Goal: Information Seeking & Learning: Learn about a topic

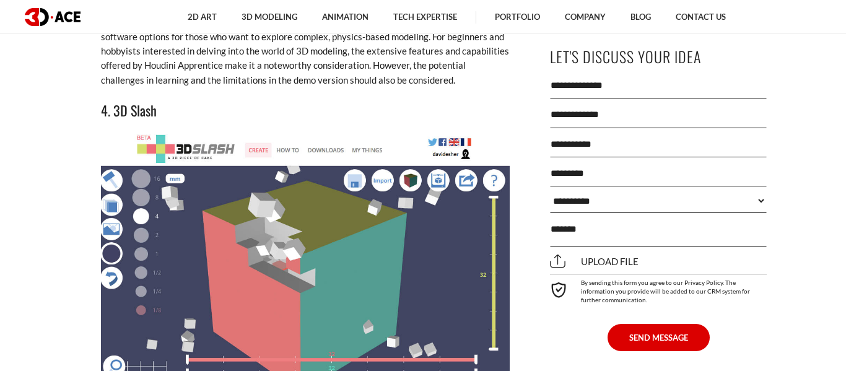
scroll to position [4101, 0]
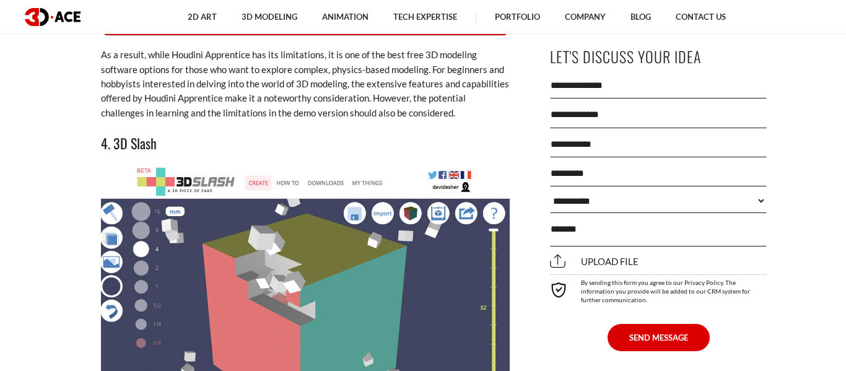
click at [218, 223] on img at bounding box center [305, 291] width 409 height 248
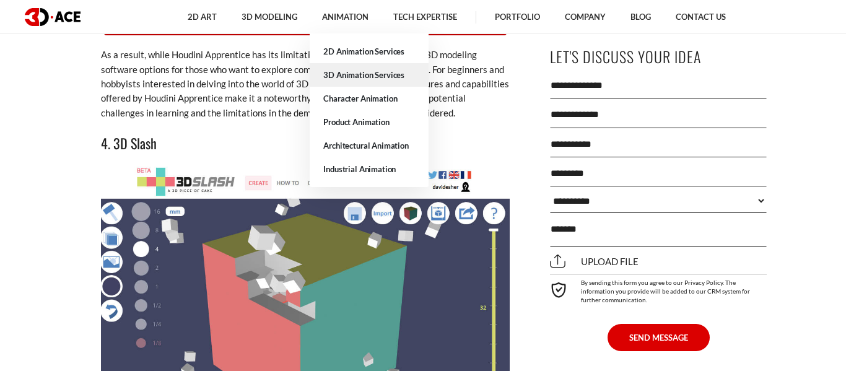
click at [350, 76] on link "3D Animation Services" at bounding box center [369, 75] width 119 height 24
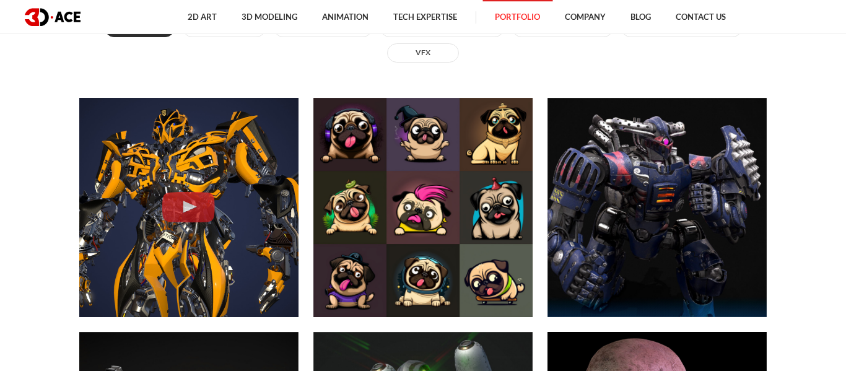
scroll to position [513, 0]
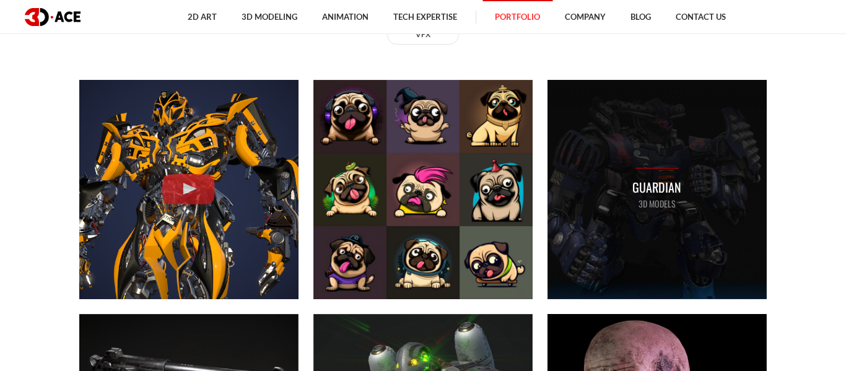
click at [654, 208] on p "3D MODELS" at bounding box center [656, 204] width 49 height 14
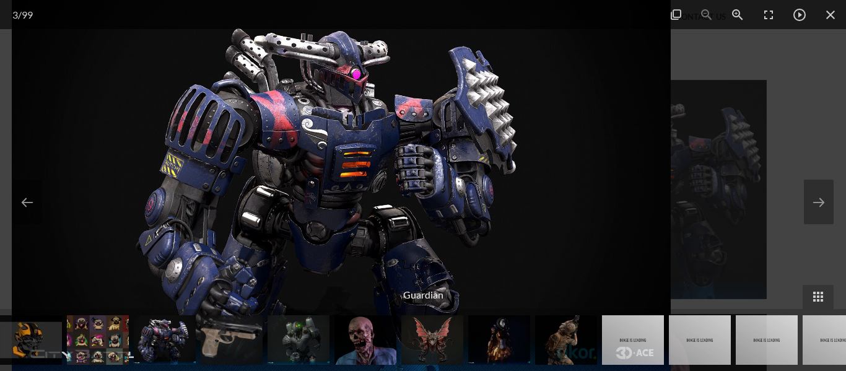
drag, startPoint x: 342, startPoint y: 120, endPoint x: 0, endPoint y: 214, distance: 355.0
click at [12, 214] on img at bounding box center [341, 185] width 659 height 371
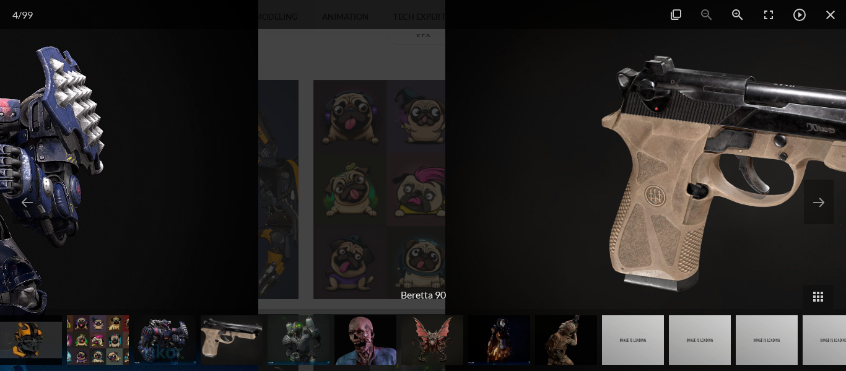
drag, startPoint x: 9, startPoint y: 214, endPoint x: 540, endPoint y: 305, distance: 538.8
click at [524, 309] on div "4 / 99 Beretta 90" at bounding box center [423, 185] width 846 height 371
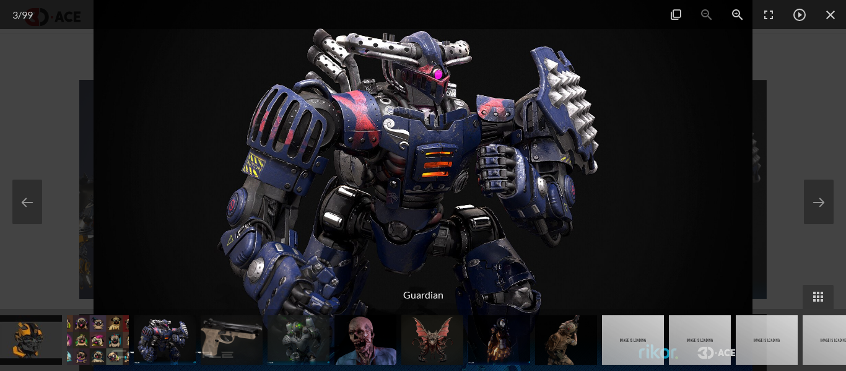
click at [383, 350] on img at bounding box center [365, 340] width 62 height 50
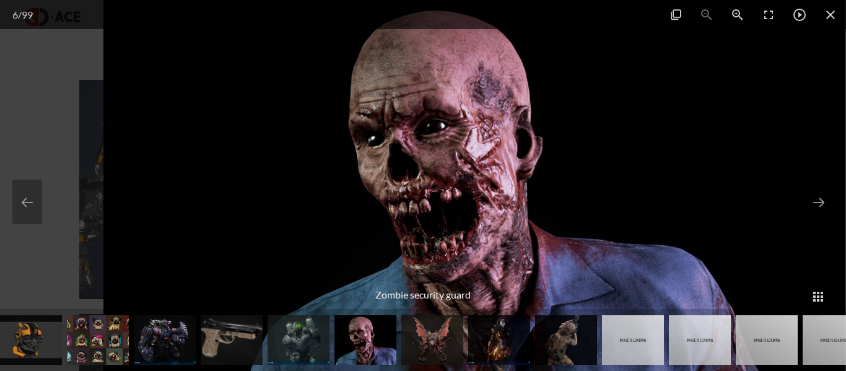
drag, startPoint x: 403, startPoint y: 238, endPoint x: 0, endPoint y: 102, distance: 425.4
click at [103, 102] on img at bounding box center [474, 185] width 742 height 371
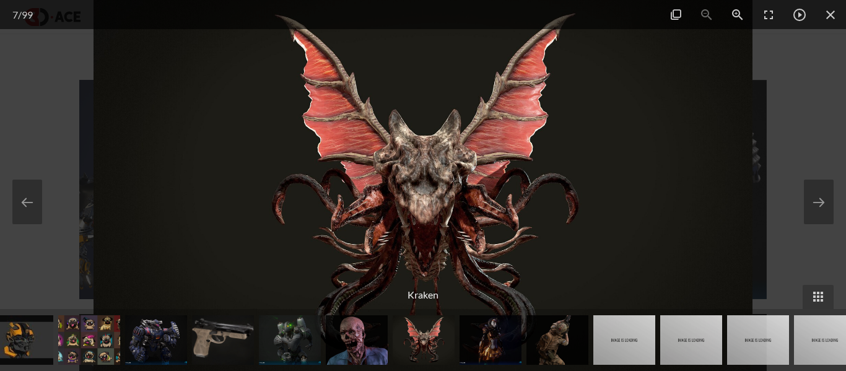
click at [440, 173] on img at bounding box center [422, 185] width 659 height 371
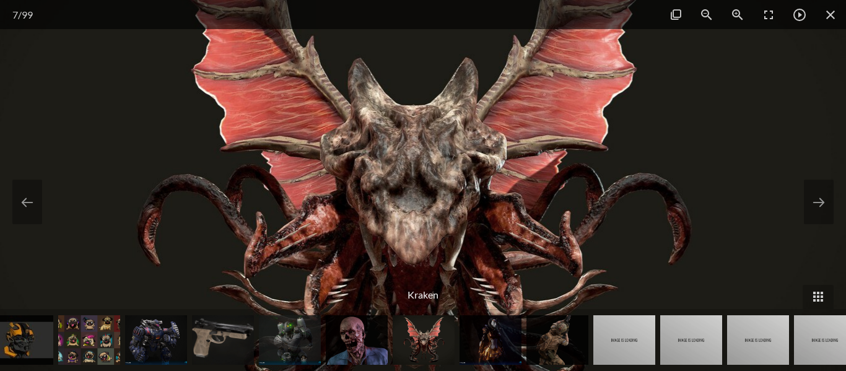
click at [440, 173] on img at bounding box center [409, 195] width 1189 height 669
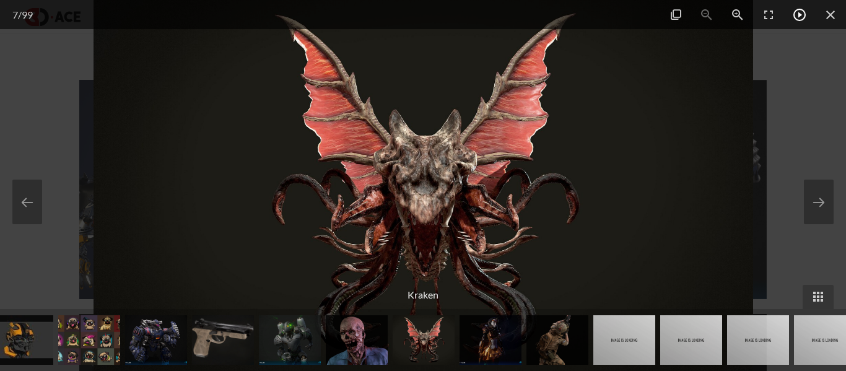
click at [801, 14] on span at bounding box center [799, 14] width 31 height 29
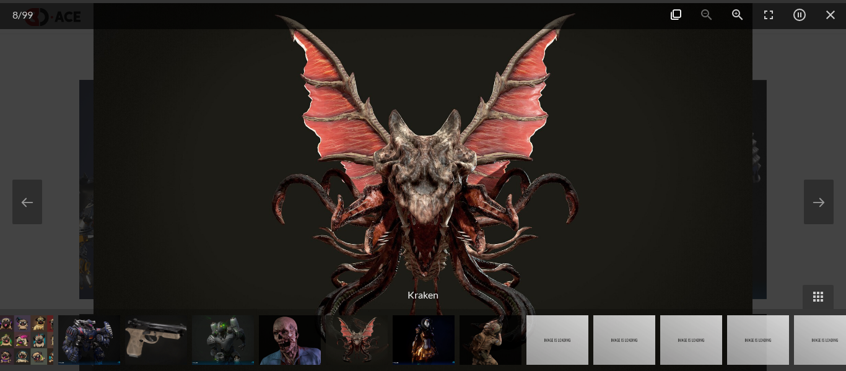
click at [677, 14] on span at bounding box center [675, 14] width 31 height 29
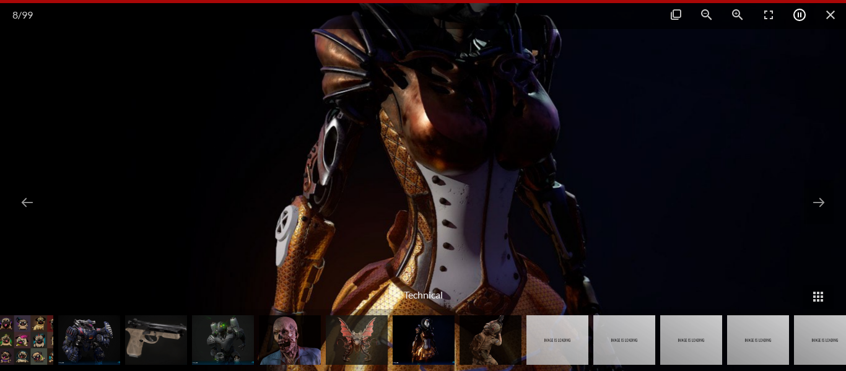
click at [798, 13] on span at bounding box center [799, 14] width 31 height 29
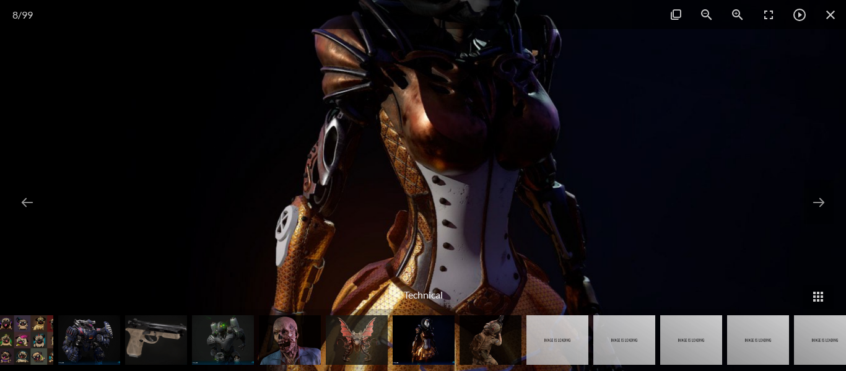
drag, startPoint x: 375, startPoint y: 65, endPoint x: 733, endPoint y: 126, distance: 363.0
click at [659, 118] on img at bounding box center [423, 185] width 1189 height 669
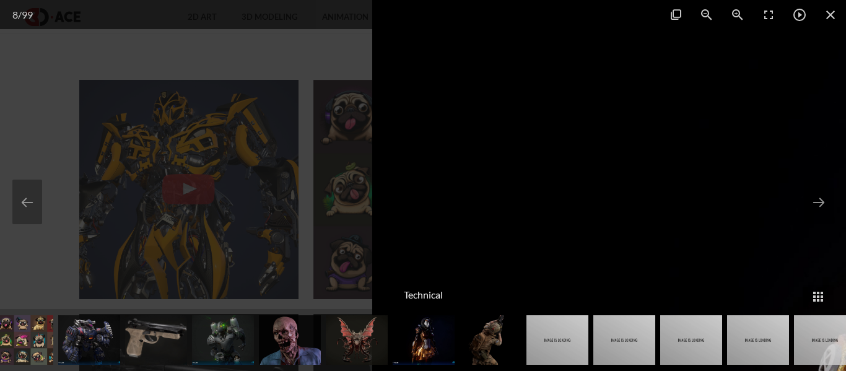
drag, startPoint x: 280, startPoint y: 106, endPoint x: 845, endPoint y: 198, distance: 572.0
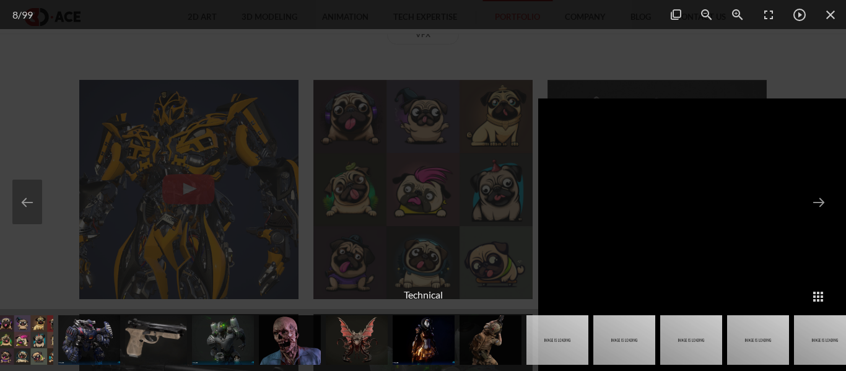
drag, startPoint x: 360, startPoint y: 147, endPoint x: 845, endPoint y: 232, distance: 492.2
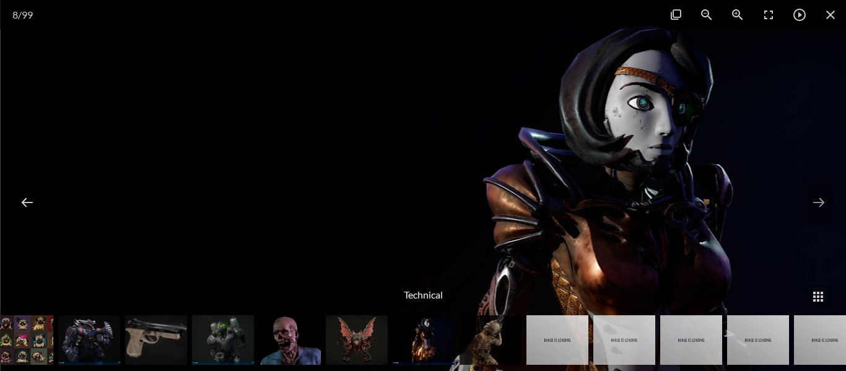
click at [33, 202] on button at bounding box center [27, 202] width 30 height 45
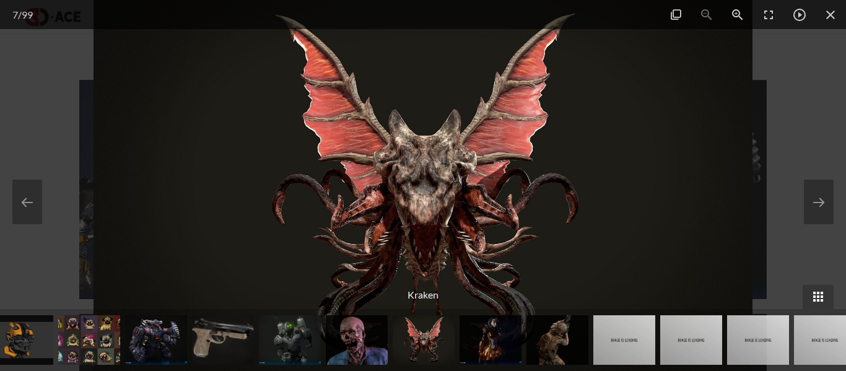
click at [815, 293] on span at bounding box center [817, 297] width 31 height 24
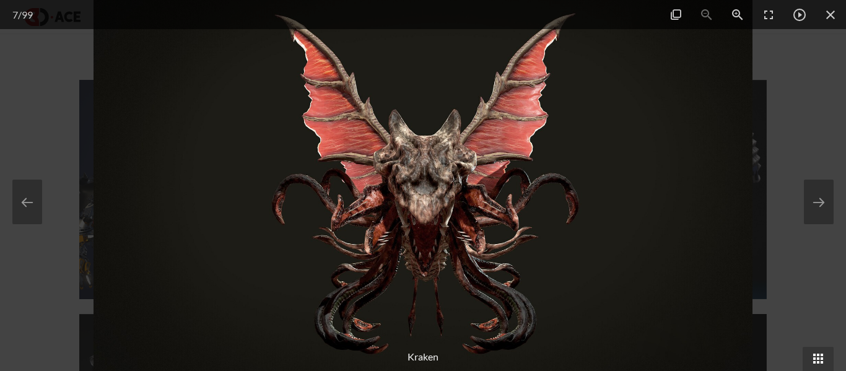
click at [817, 358] on span at bounding box center [817, 359] width 31 height 24
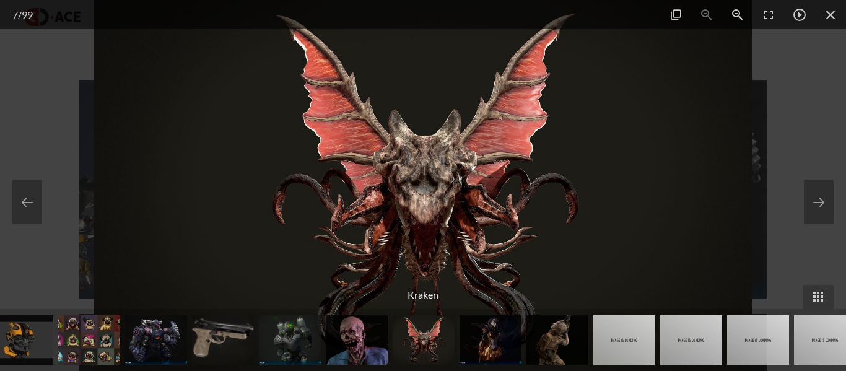
click at [291, 332] on img at bounding box center [290, 340] width 62 height 50
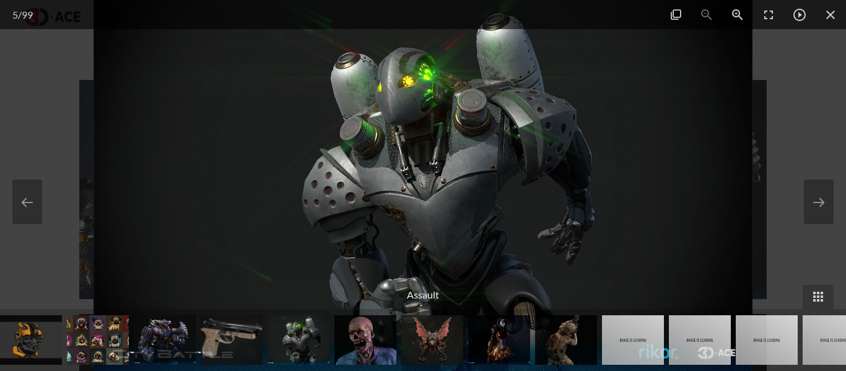
click at [395, 122] on img at bounding box center [422, 185] width 659 height 371
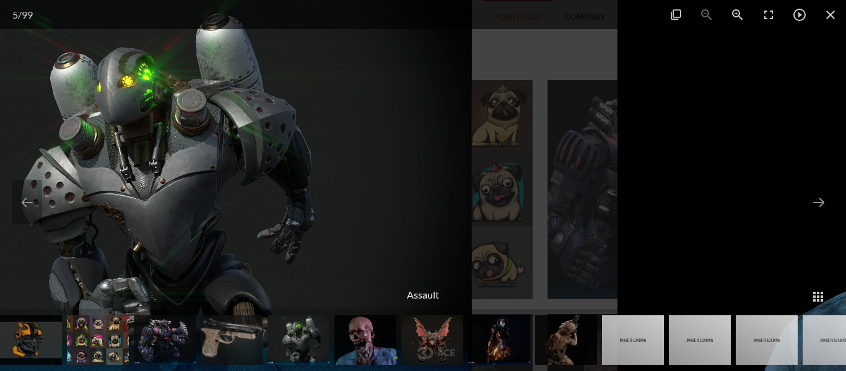
click at [115, 338] on img at bounding box center [98, 340] width 62 height 50
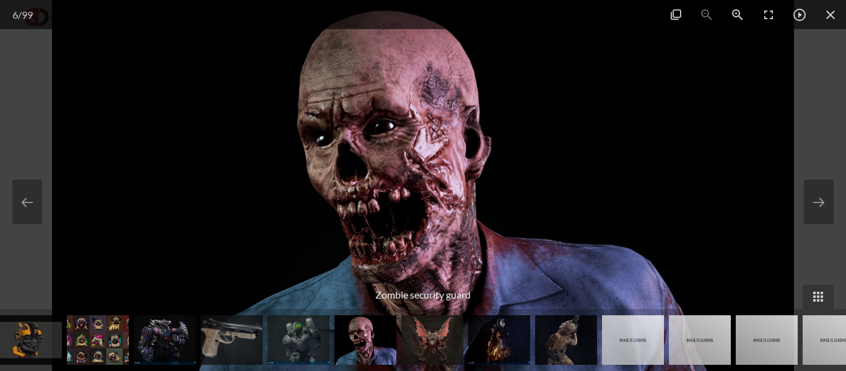
click at [79, 340] on img at bounding box center [98, 340] width 62 height 50
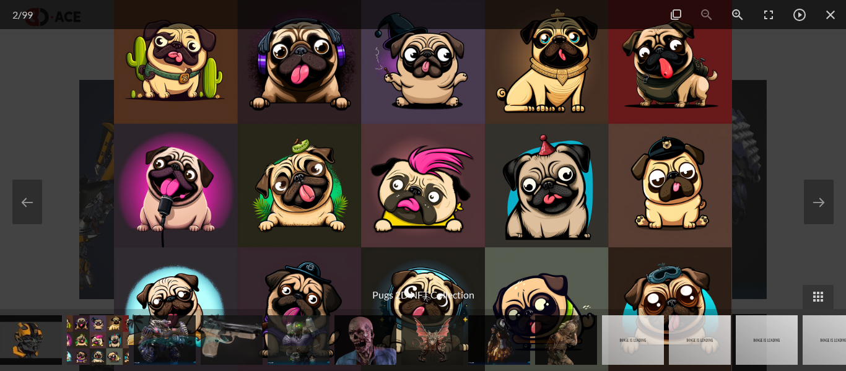
click at [25, 336] on img at bounding box center [31, 340] width 62 height 50
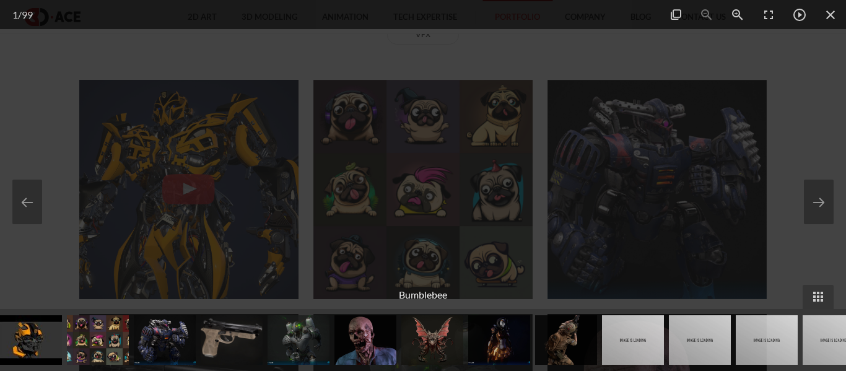
click at [512, 349] on img at bounding box center [499, 340] width 62 height 50
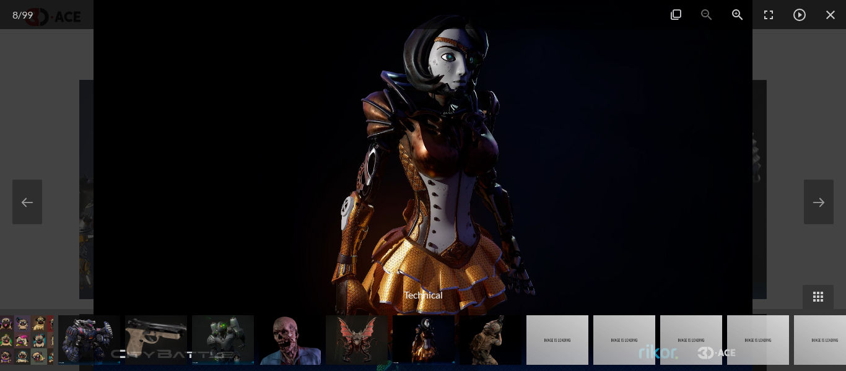
click at [636, 337] on img at bounding box center [624, 340] width 62 height 50
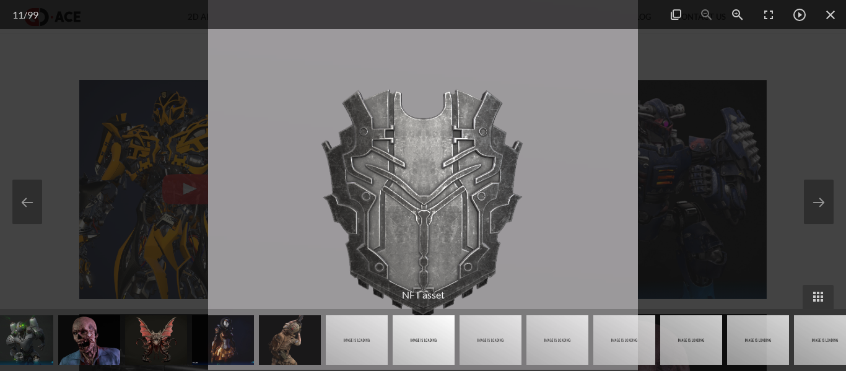
click at [646, 339] on img at bounding box center [624, 340] width 62 height 50
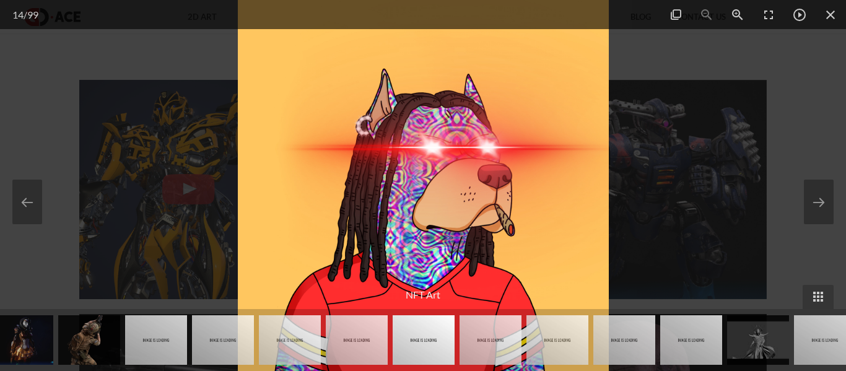
click at [662, 79] on div at bounding box center [423, 185] width 846 height 371
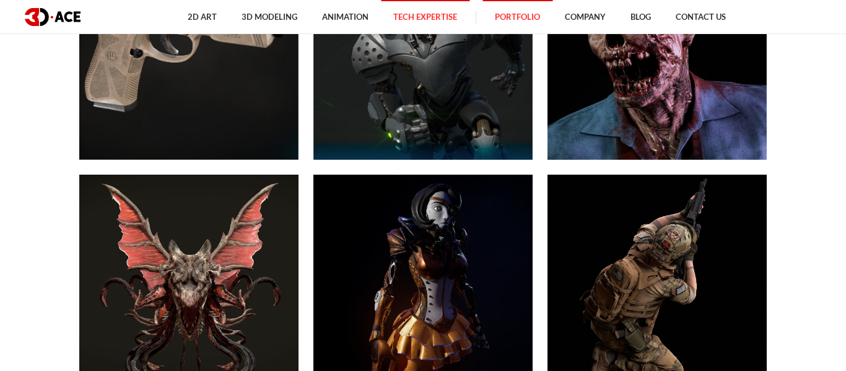
scroll to position [854, 0]
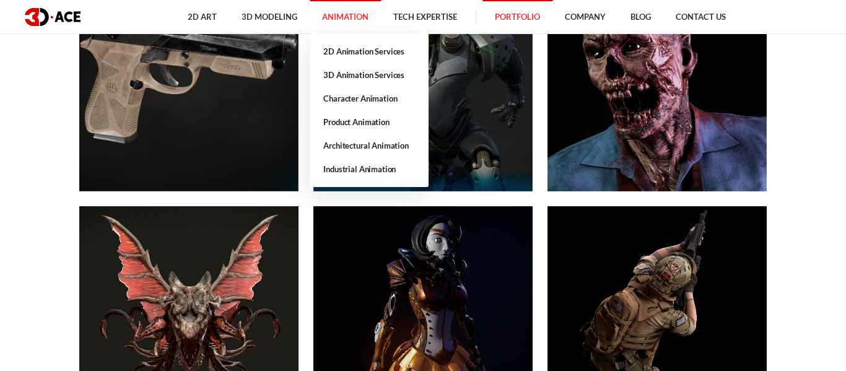
click at [335, 15] on link "Animation" at bounding box center [345, 17] width 71 height 34
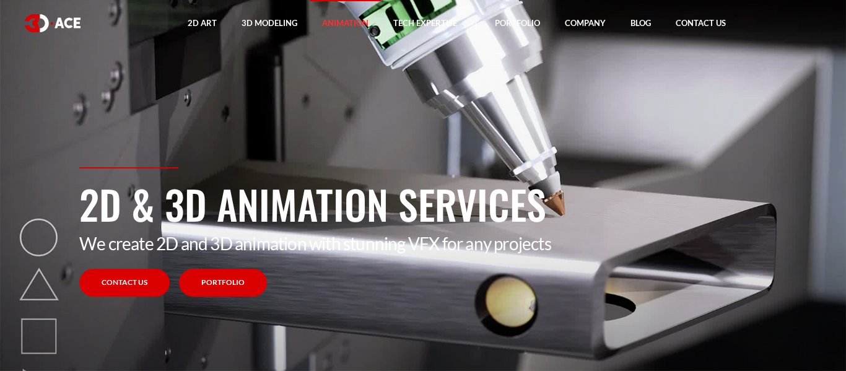
click at [208, 279] on link "Portfolio" at bounding box center [223, 283] width 88 height 28
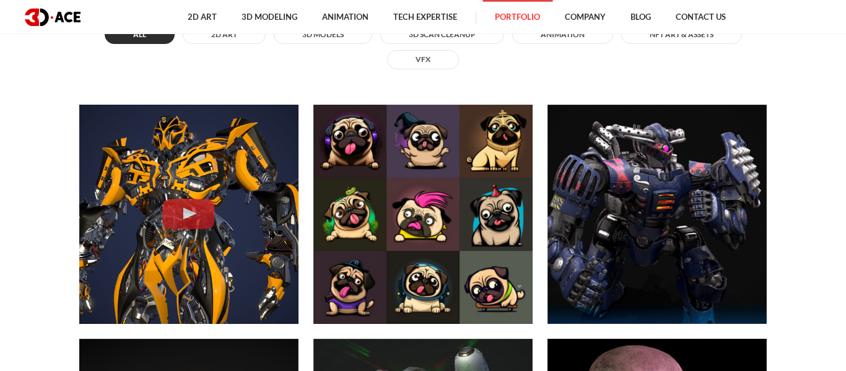
scroll to position [513, 0]
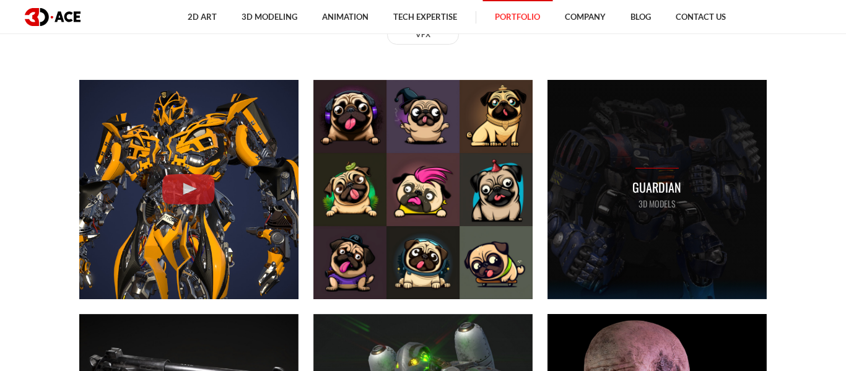
click at [607, 199] on div "Guardian 3D MODELS" at bounding box center [656, 189] width 219 height 219
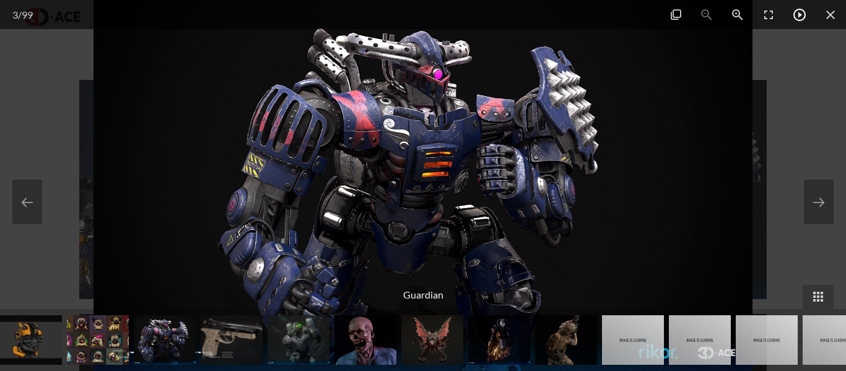
click at [797, 16] on span at bounding box center [799, 14] width 31 height 29
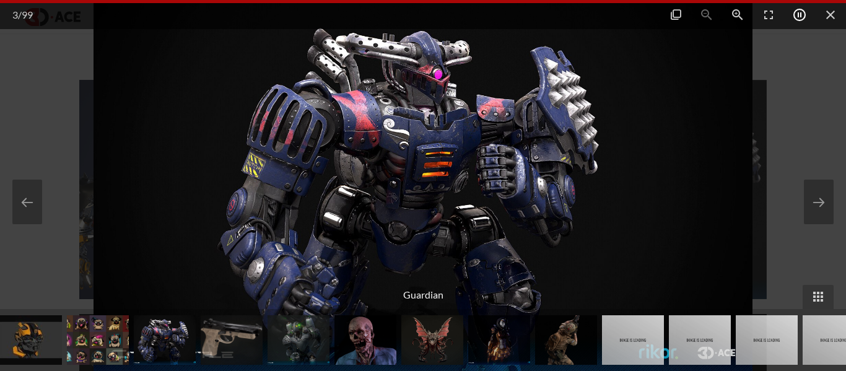
click at [797, 18] on span at bounding box center [799, 14] width 31 height 29
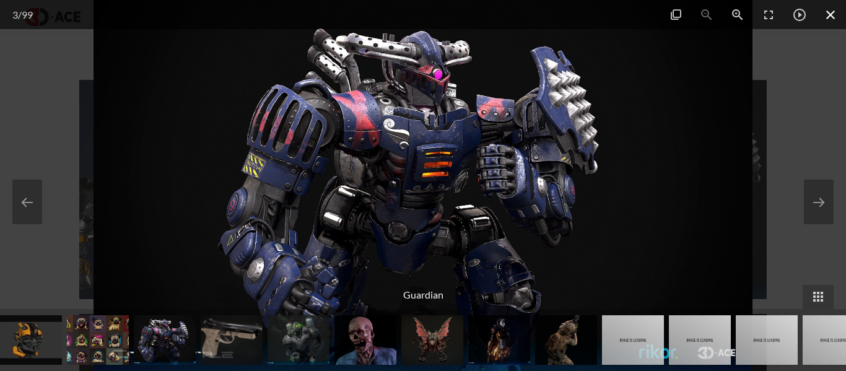
click at [833, 17] on span at bounding box center [830, 14] width 31 height 29
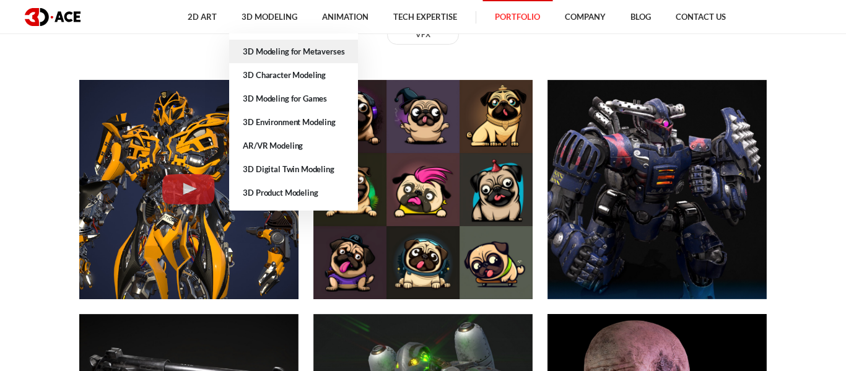
click at [308, 54] on link "3D Modeling for Metaverses" at bounding box center [293, 52] width 129 height 24
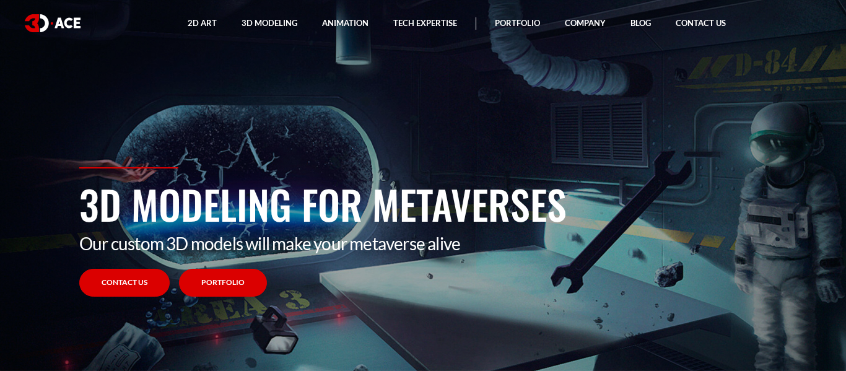
click at [219, 279] on link "Portfolio" at bounding box center [223, 283] width 88 height 28
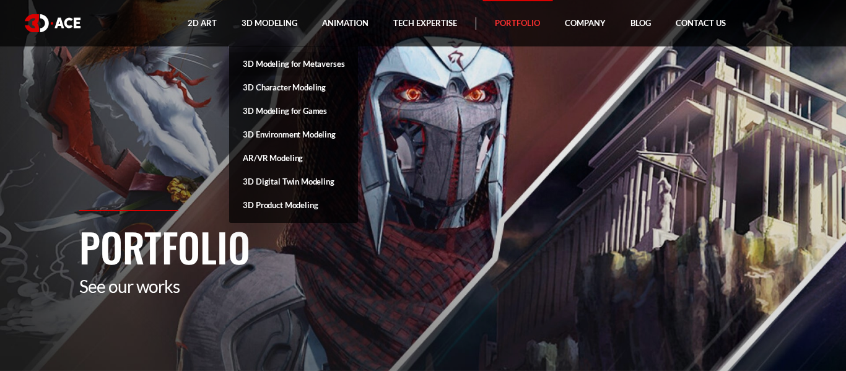
click at [285, 68] on link "3D Modeling for Metaverses" at bounding box center [293, 64] width 129 height 24
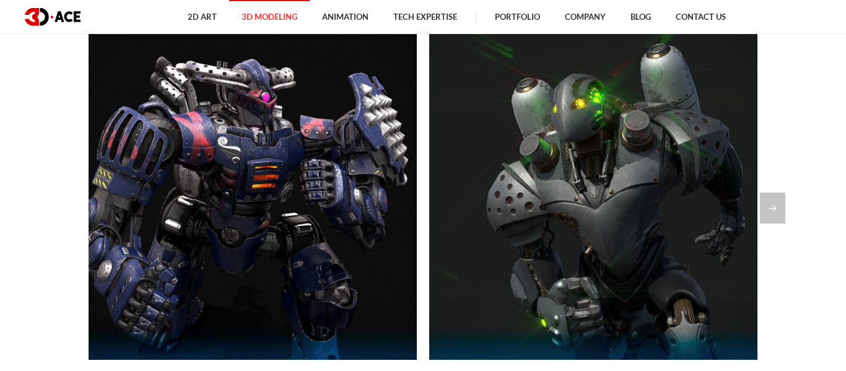
scroll to position [854, 0]
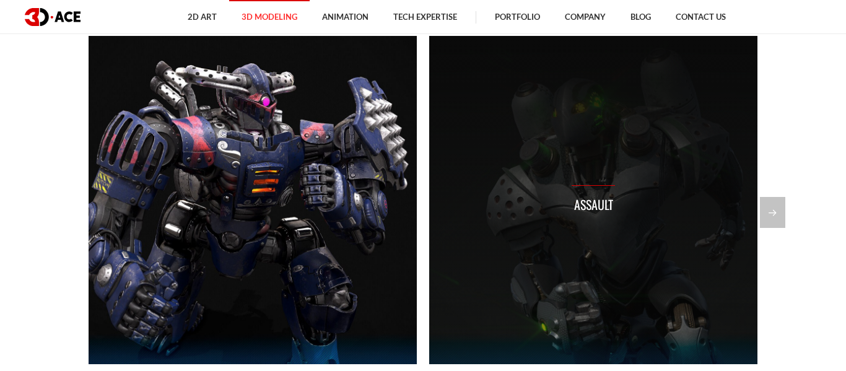
click at [592, 233] on div "Assault" at bounding box center [593, 200] width 328 height 328
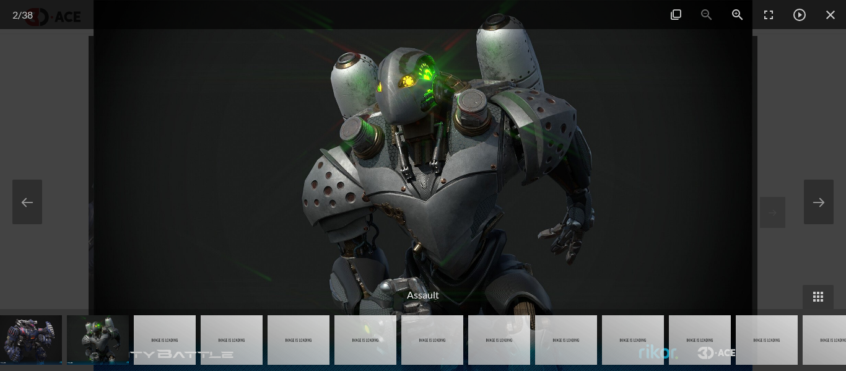
drag, startPoint x: 462, startPoint y: 210, endPoint x: 463, endPoint y: 147, distance: 62.5
click at [463, 147] on img at bounding box center [422, 185] width 659 height 371
drag, startPoint x: 463, startPoint y: 147, endPoint x: 475, endPoint y: 155, distance: 14.3
click at [473, 154] on img at bounding box center [422, 185] width 659 height 371
click at [475, 155] on img at bounding box center [422, 185] width 659 height 371
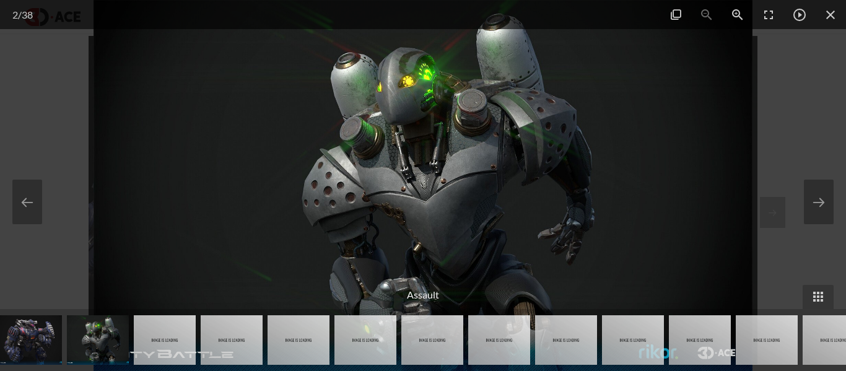
click at [475, 155] on img at bounding box center [422, 185] width 659 height 371
